Goal: Check status: Check status

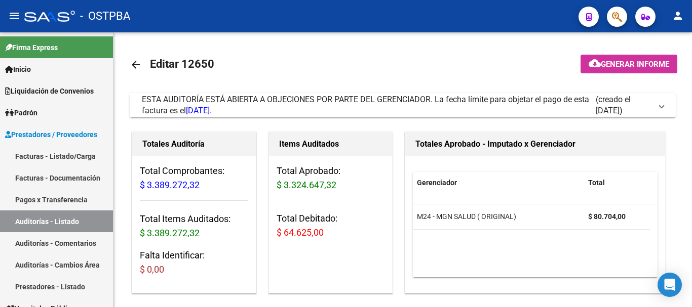
scroll to position [752, 0]
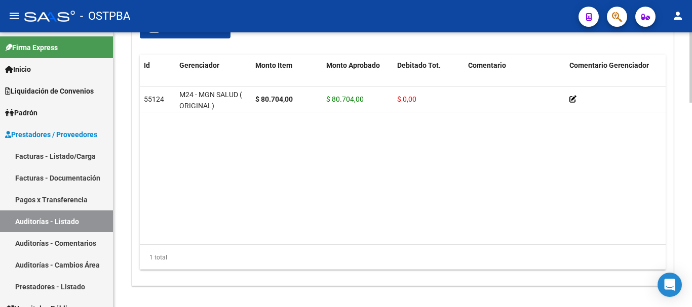
click at [319, 136] on datatable-body "55124 M24 - MGN SALUD ( ORIGINAL) $ 80.704,00 $ 80.704,00 $ 0,00 20587340233 58…" at bounding box center [403, 165] width 526 height 157
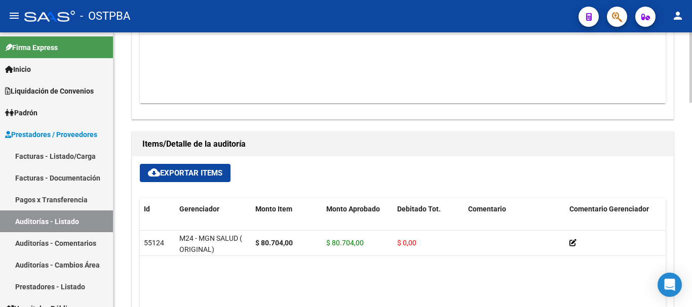
scroll to position [600, 0]
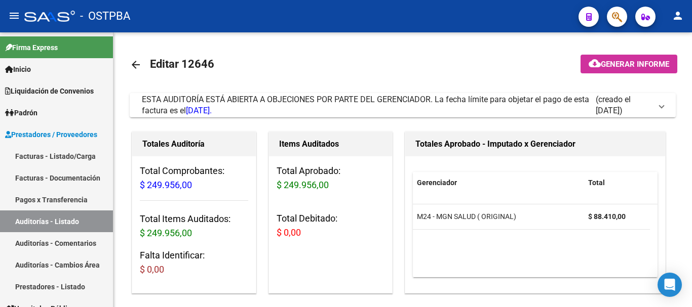
scroll to position [651, 0]
